Goal: Transaction & Acquisition: Register for event/course

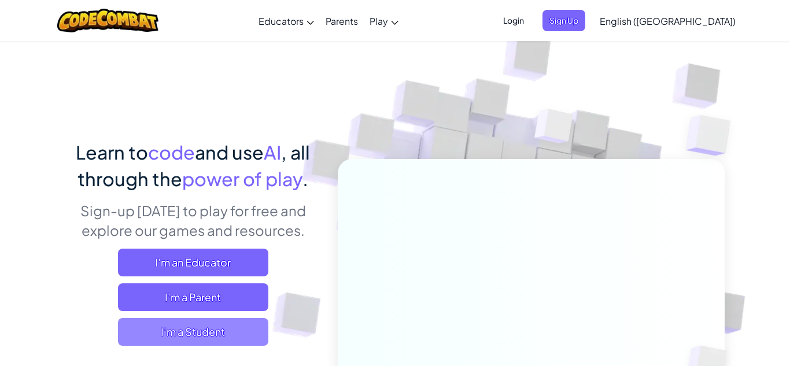
click at [218, 324] on span "I'm a Student" at bounding box center [193, 332] width 150 height 28
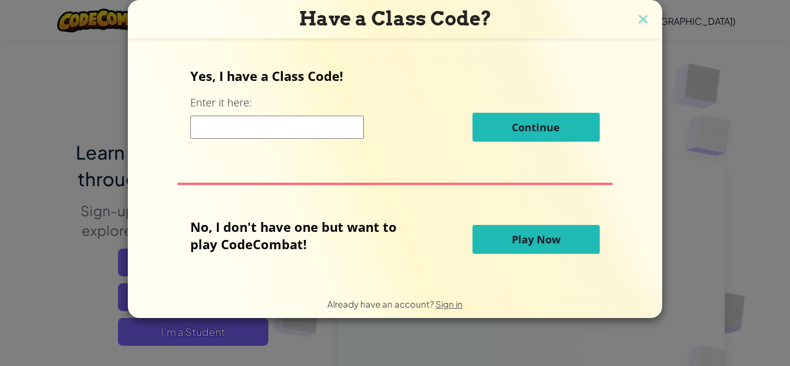
click at [334, 144] on div "Yes, I have a Class Code! Enter it here: Continue" at bounding box center [394, 108] width 409 height 83
click at [325, 134] on input at bounding box center [276, 127] width 173 height 23
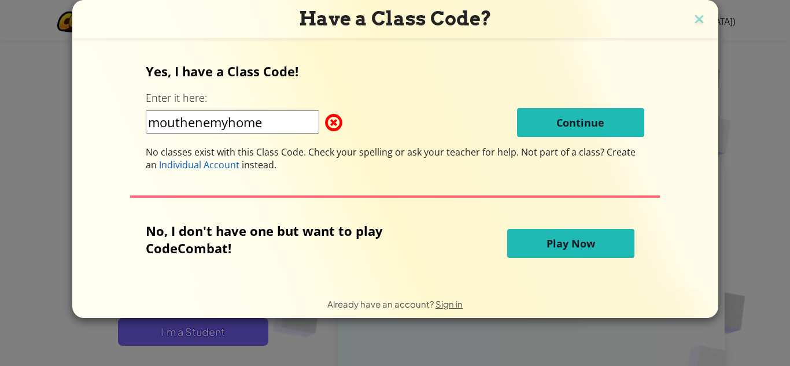
type input "mouthenemyhome"
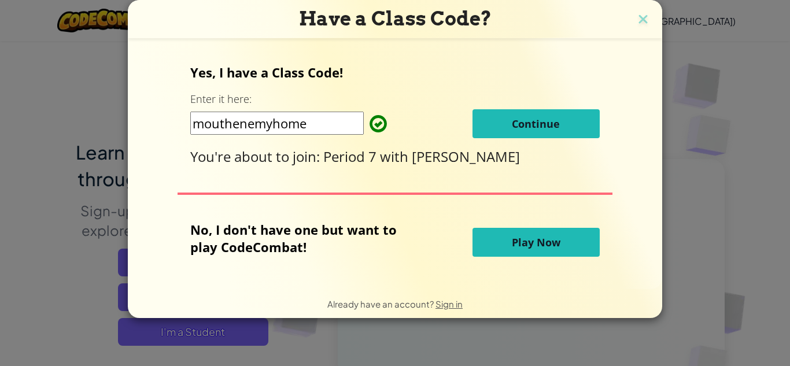
click at [539, 112] on button "Continue" at bounding box center [535, 123] width 127 height 29
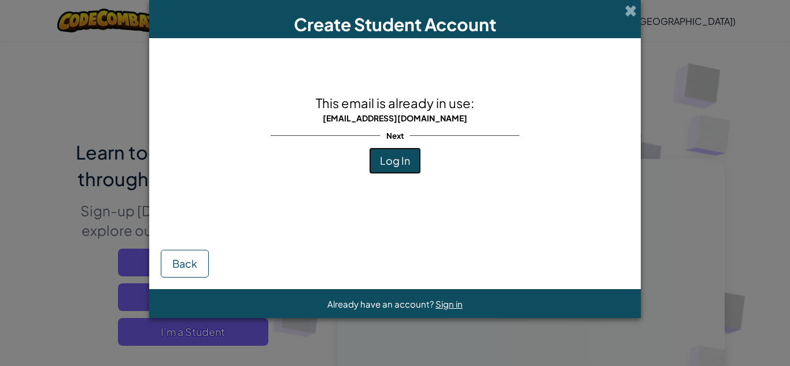
click at [381, 163] on span "Log In" at bounding box center [395, 160] width 30 height 13
